Goal: Navigation & Orientation: Find specific page/section

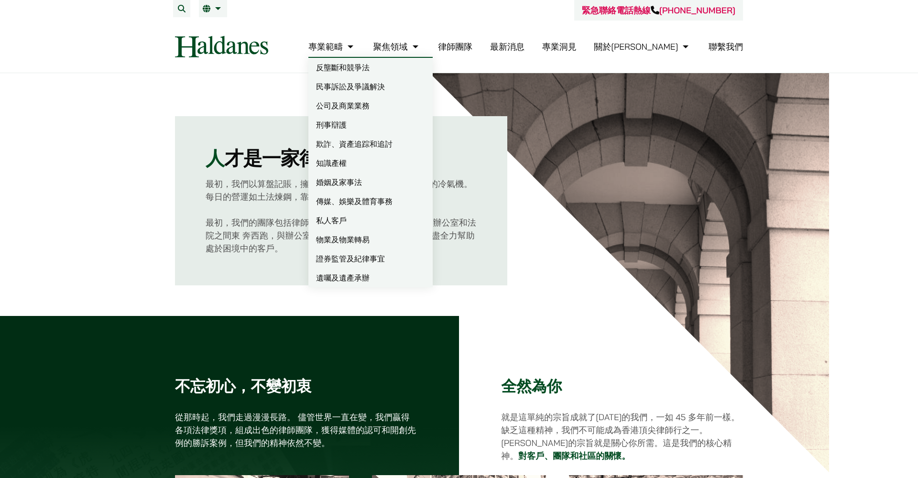
click at [472, 42] on link "律師團隊" at bounding box center [455, 46] width 34 height 11
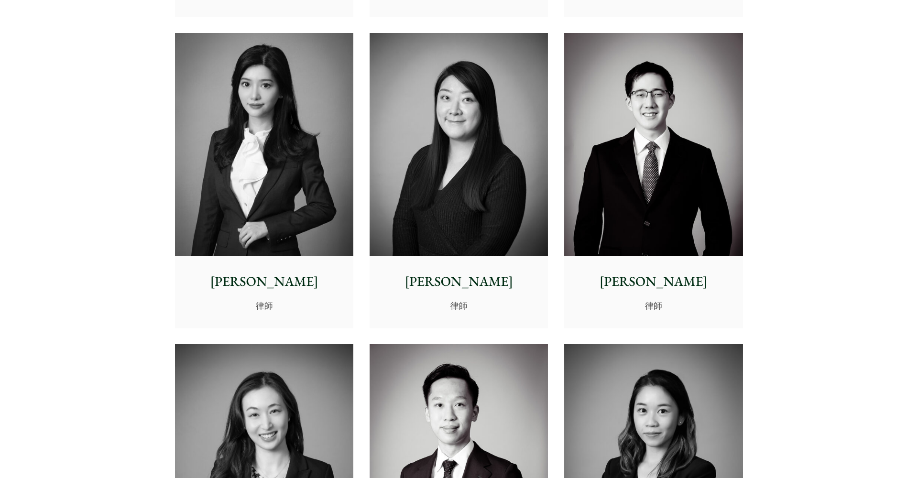
scroll to position [2876, 0]
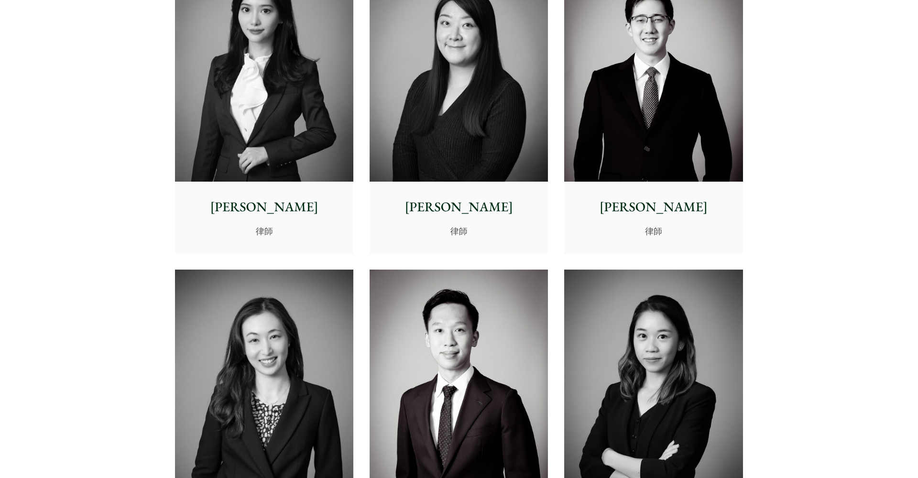
click at [469, 197] on p "[PERSON_NAME]" at bounding box center [458, 207] width 163 height 20
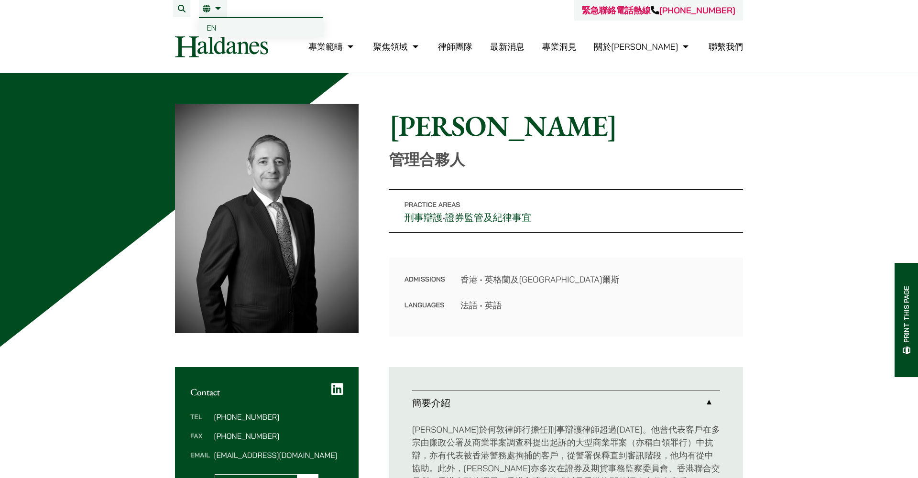
click at [219, 25] on link "EN" at bounding box center [261, 27] width 124 height 19
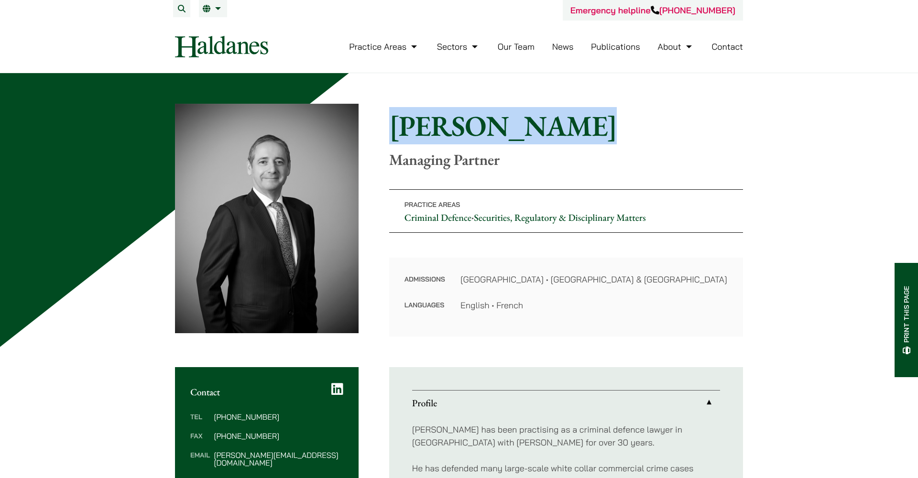
drag, startPoint x: 559, startPoint y: 127, endPoint x: 388, endPoint y: 125, distance: 171.2
click at [388, 125] on div "Home » Lawyers » Andrew Powner Andrew Powner Managing Partner Practice Areas Cr…" at bounding box center [459, 220] width 568 height 233
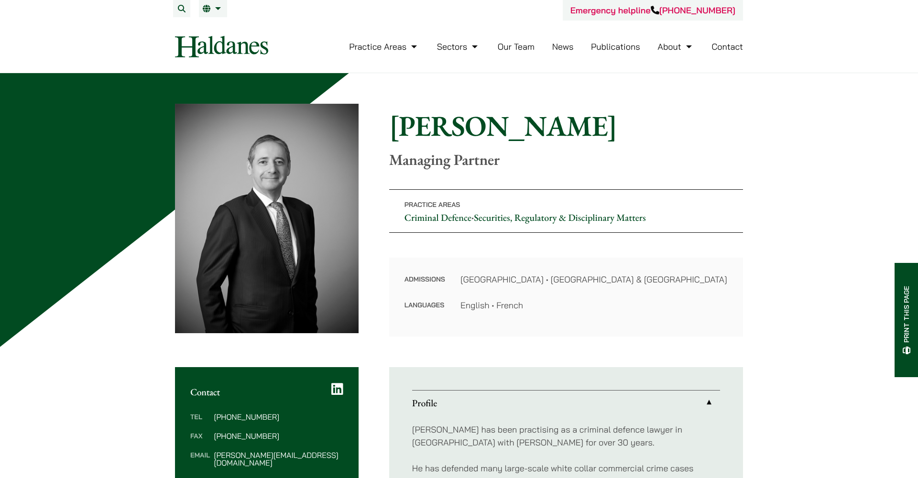
click at [280, 63] on nav "Practice Areas Antitrust and Competition Law Civil Litigation & Dispute Resolut…" at bounding box center [459, 47] width 568 height 52
drag, startPoint x: 268, startPoint y: 48, endPoint x: 241, endPoint y: 48, distance: 26.8
click at [244, 48] on div "Practice Areas Antitrust and Competition Law Civil Litigation & Dispute Resolut…" at bounding box center [459, 47] width 584 height 22
